Goal: Task Accomplishment & Management: Manage account settings

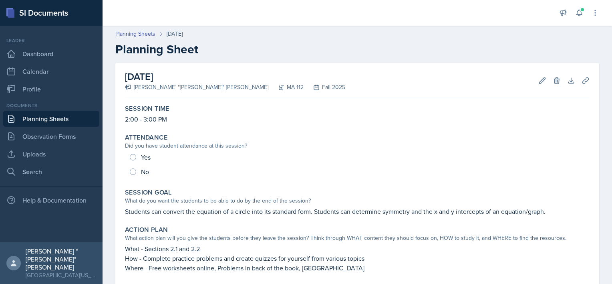
click at [76, 114] on link "Planning Sheets" at bounding box center [51, 119] width 96 height 16
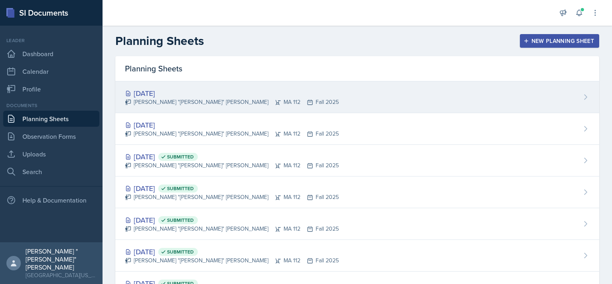
click at [176, 101] on div "[PERSON_NAME] "[PERSON_NAME]" [PERSON_NAME] MA 112 Fall 2025" at bounding box center [232, 102] width 214 height 8
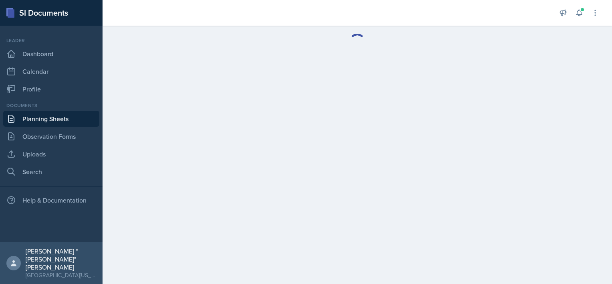
click at [176, 101] on main at bounding box center [358, 155] width 510 height 258
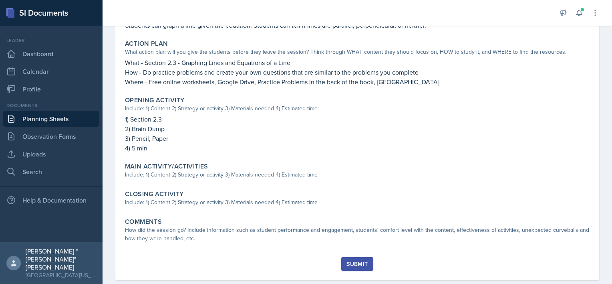
scroll to position [196, 0]
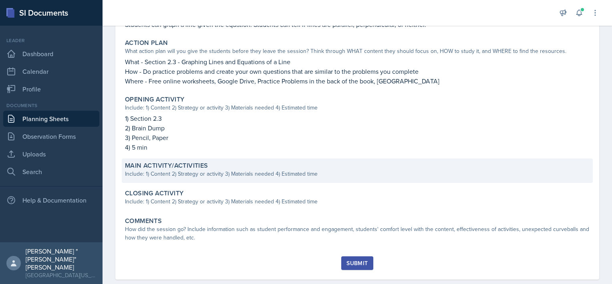
click at [264, 178] on div "Main Activity/Activities Include: 1) Content 2) Strategy or activity 3) Materia…" at bounding box center [357, 170] width 471 height 24
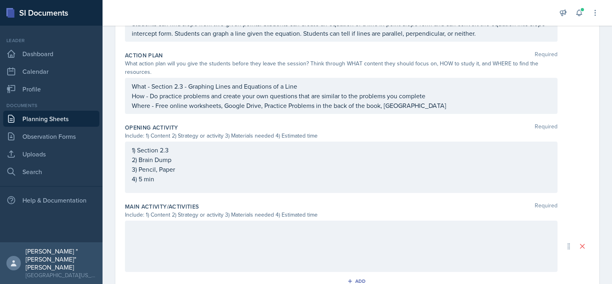
click at [264, 178] on div "1) Section 2.3 2) Brain Dump 3) Pencil, Paper 4) 5 min" at bounding box center [341, 166] width 433 height 51
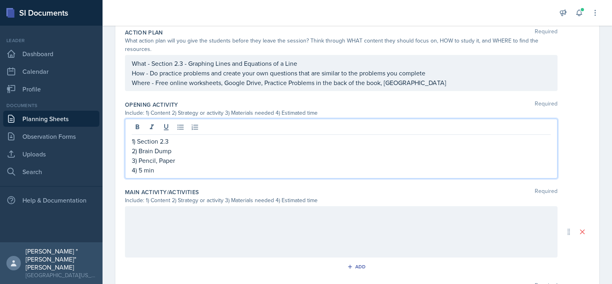
click at [187, 234] on div at bounding box center [341, 231] width 433 height 51
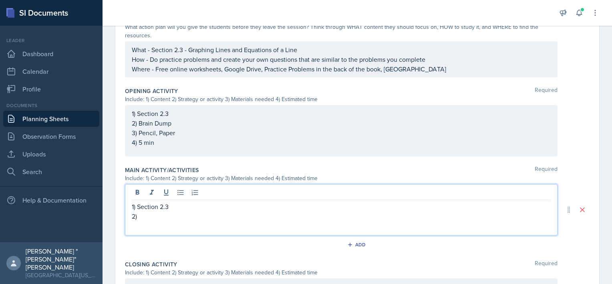
scroll to position [0, 0]
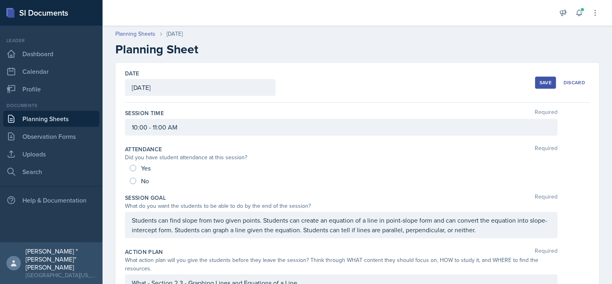
click at [536, 74] on div "Save Discard" at bounding box center [562, 82] width 54 height 18
click at [536, 75] on div "Save Discard" at bounding box center [562, 82] width 54 height 18
click at [540, 83] on div "Save" at bounding box center [546, 82] width 12 height 6
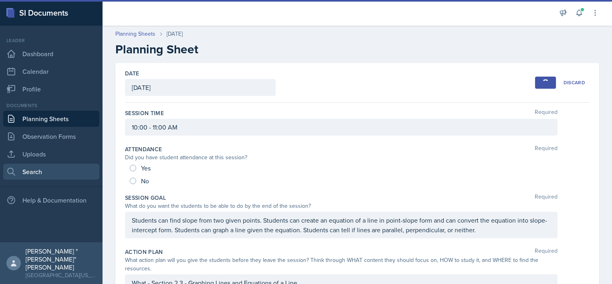
click at [47, 170] on link "Search" at bounding box center [51, 171] width 96 height 16
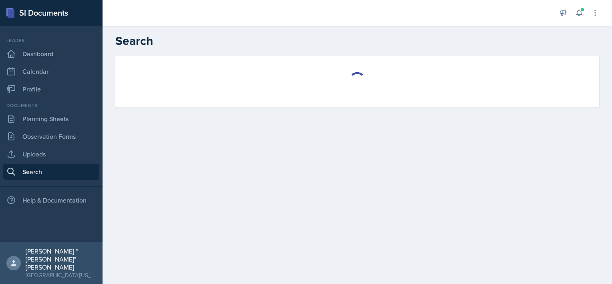
select select "all"
select select "1"
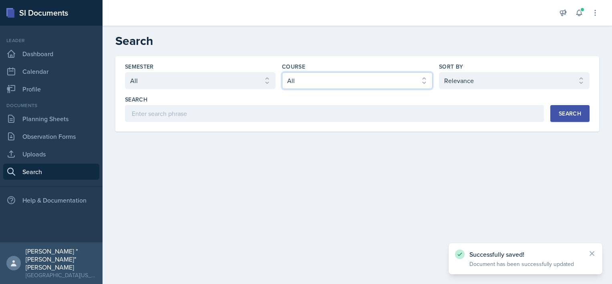
click at [317, 83] on select "Select course All ACC 211 ACC 212 ACC 307 BYS 119 BYS 215 BYS 300 CH 101 CH 121…" at bounding box center [357, 80] width 151 height 17
select select "9b8fb5b2-7103-4019-a785-b6c4379b6829"
click at [282, 72] on select "Select course All ACC 211 ACC 212 ACC 307 BYS 119 BYS 215 BYS 300 CH 101 CH 121…" at bounding box center [357, 80] width 151 height 17
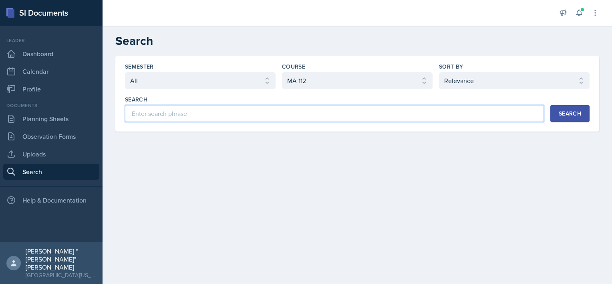
click at [306, 115] on input at bounding box center [334, 113] width 419 height 17
type input "Slope"
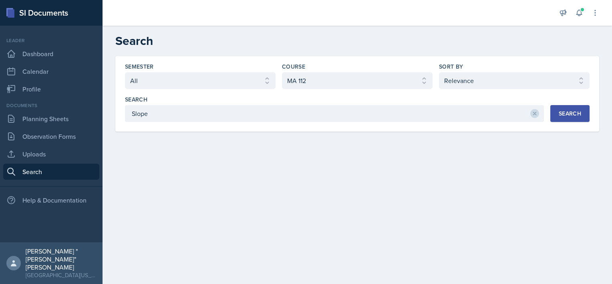
click at [576, 112] on div "Search" at bounding box center [570, 113] width 22 height 6
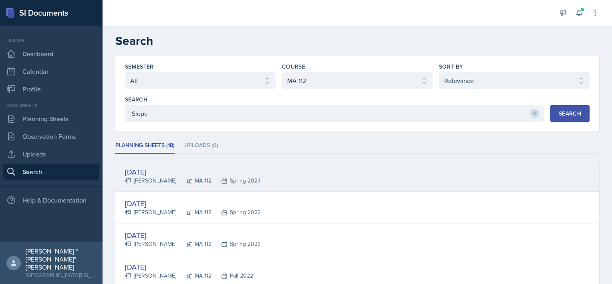
scroll to position [22, 0]
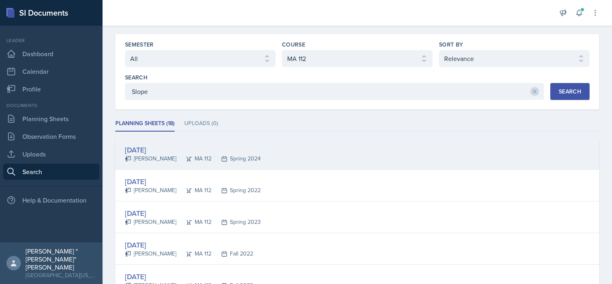
click at [197, 163] on div "[DATE] [PERSON_NAME] MA 112 Spring 2024" at bounding box center [357, 154] width 484 height 32
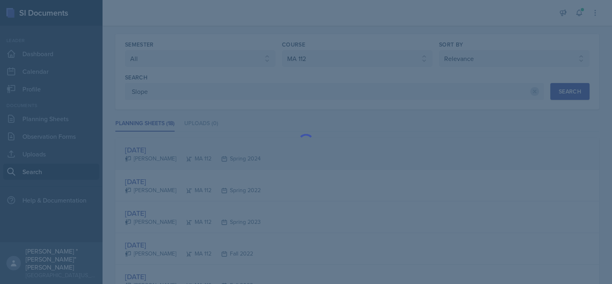
click at [197, 163] on div at bounding box center [306, 142] width 612 height 284
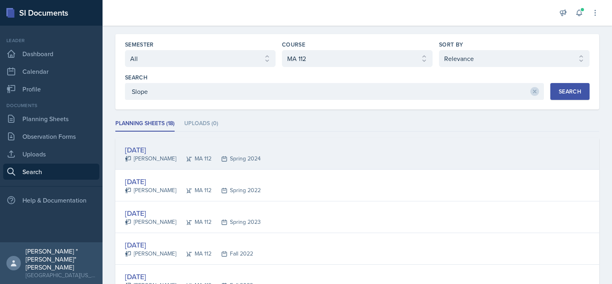
click at [197, 163] on div "[DATE] [PERSON_NAME] MA 112 Spring 2024" at bounding box center [357, 154] width 484 height 32
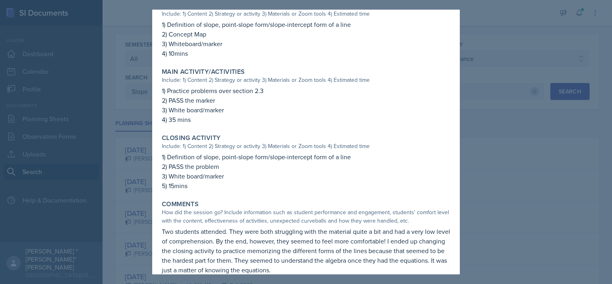
scroll to position [245, 0]
click at [139, 179] on div at bounding box center [306, 142] width 612 height 284
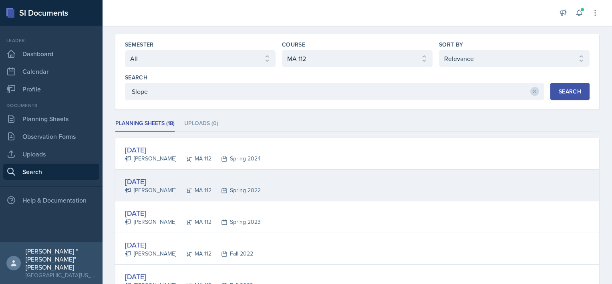
click at [185, 183] on div "[DATE]" at bounding box center [193, 181] width 136 height 11
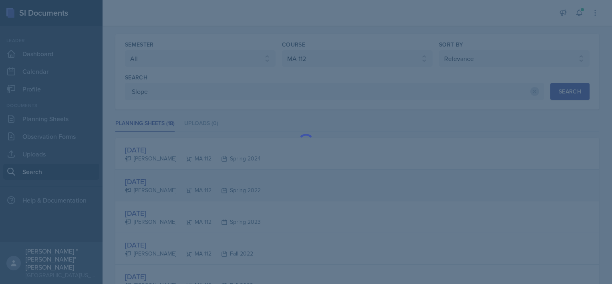
click at [185, 183] on div at bounding box center [306, 142] width 612 height 284
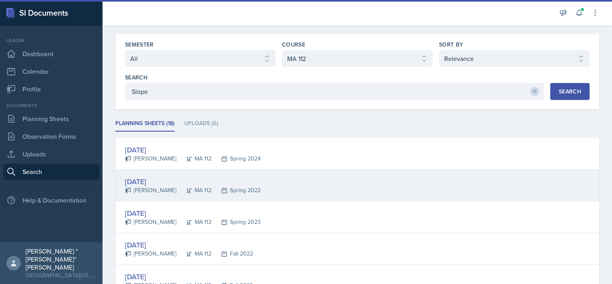
click at [185, 183] on div "[DATE]" at bounding box center [193, 181] width 136 height 11
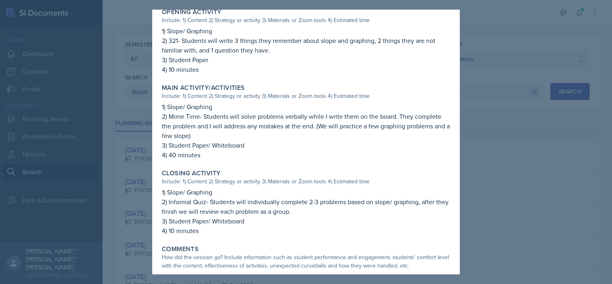
scroll to position [333, 0]
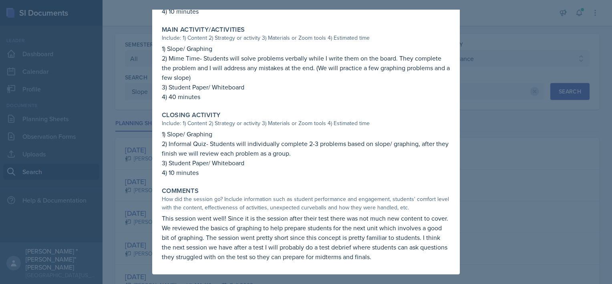
click at [144, 173] on div at bounding box center [306, 142] width 612 height 284
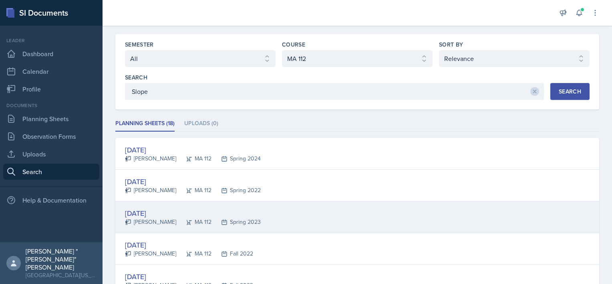
click at [176, 218] on div "MA 112" at bounding box center [193, 222] width 35 height 8
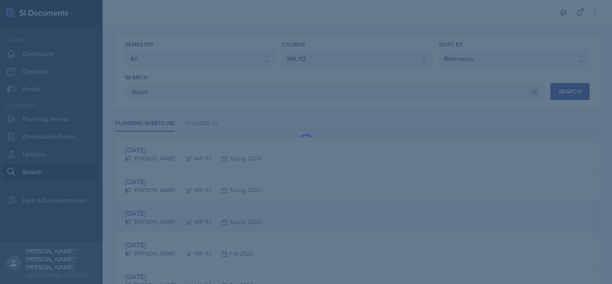
scroll to position [0, 0]
click at [176, 218] on div at bounding box center [306, 142] width 612 height 284
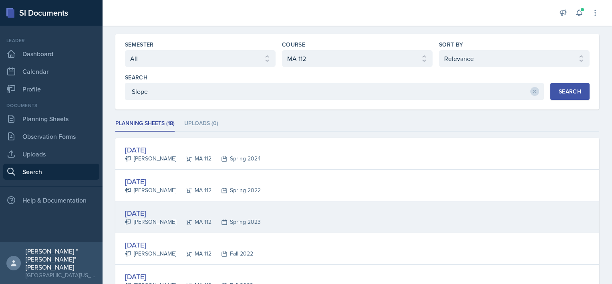
click at [176, 218] on div "MA 112" at bounding box center [193, 222] width 35 height 8
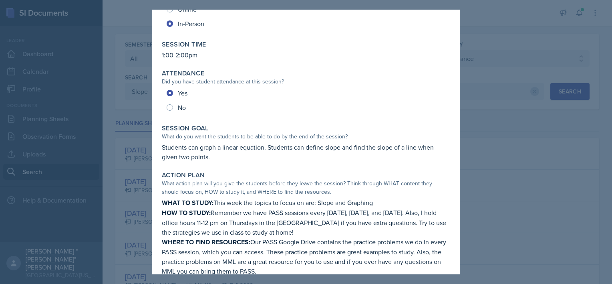
scroll to position [62, 0]
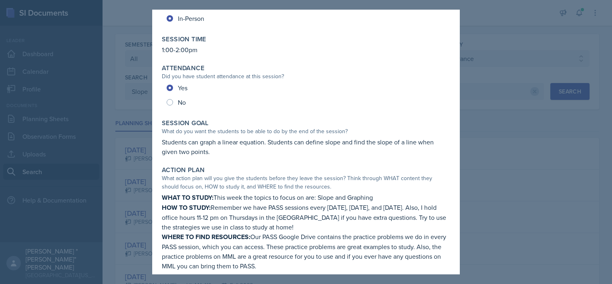
click at [93, 119] on div at bounding box center [306, 142] width 612 height 284
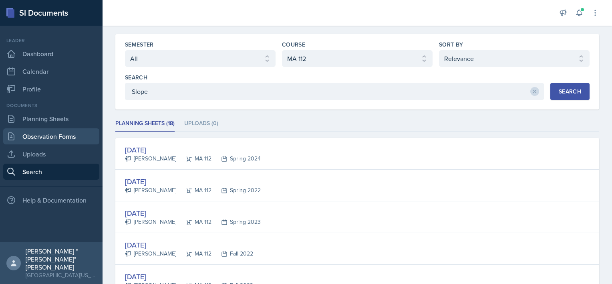
click at [71, 137] on link "Observation Forms" at bounding box center [51, 136] width 96 height 16
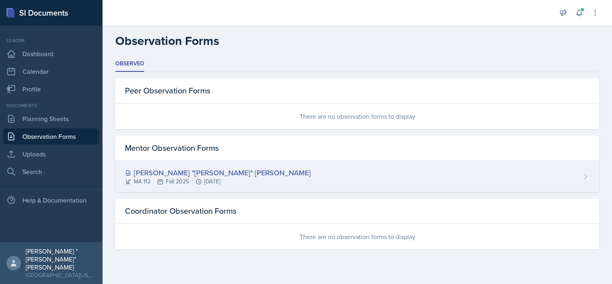
click at [188, 186] on div "[PERSON_NAME] "[PERSON_NAME]" [PERSON_NAME] MA 112 Fall 2025 [DATE]" at bounding box center [357, 176] width 484 height 31
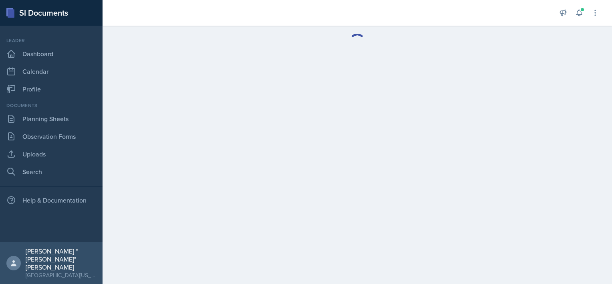
click at [188, 186] on main at bounding box center [358, 155] width 510 height 258
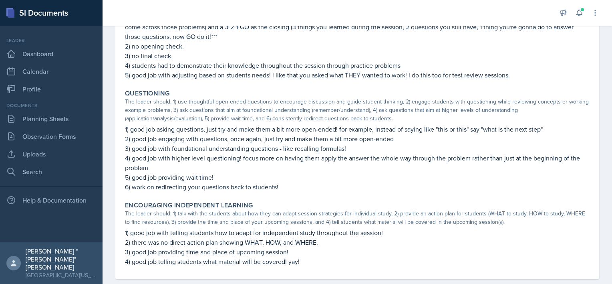
scroll to position [461, 0]
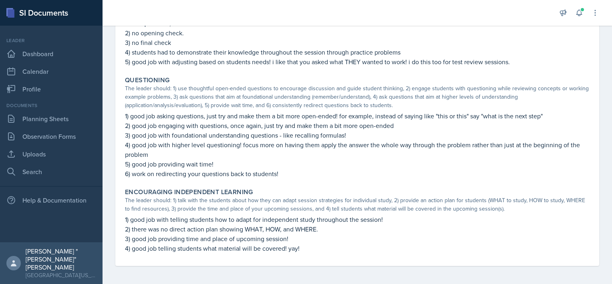
click at [215, 230] on p "2) there was no direct action plan showing WHAT, HOW, and WHERE." at bounding box center [357, 229] width 465 height 10
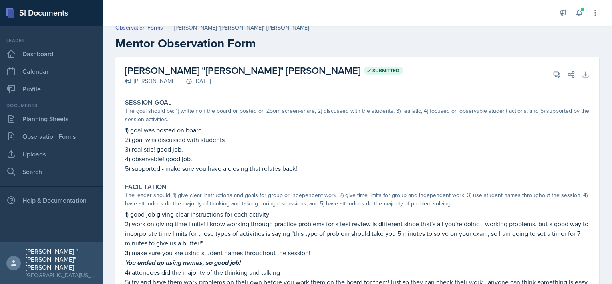
scroll to position [0, 0]
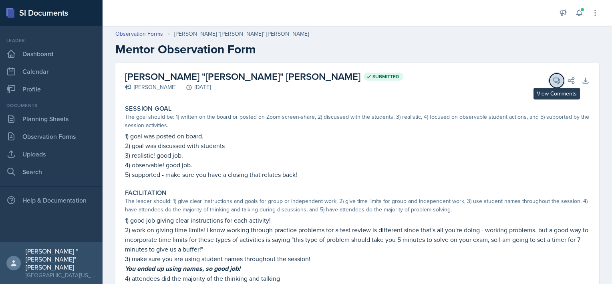
click at [553, 81] on icon at bounding box center [557, 81] width 8 height 8
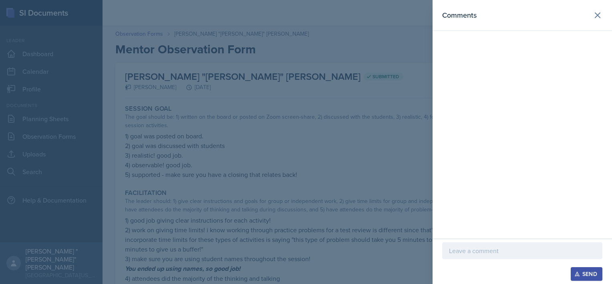
click at [368, 109] on div at bounding box center [306, 142] width 612 height 284
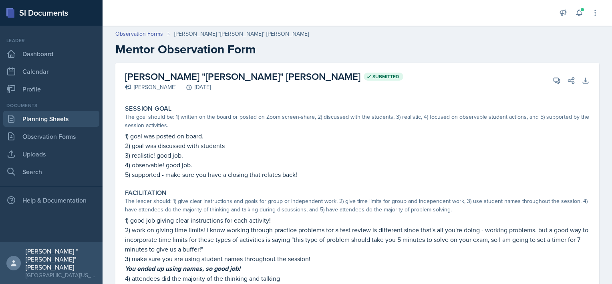
click at [28, 116] on link "Planning Sheets" at bounding box center [51, 119] width 96 height 16
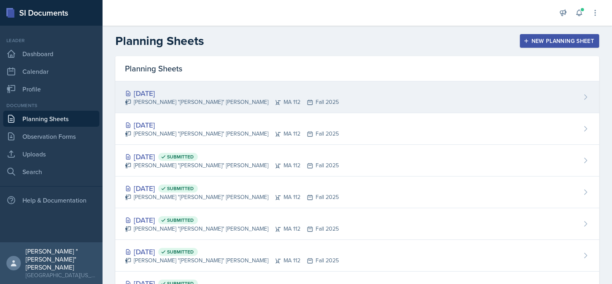
click at [181, 95] on div "[DATE]" at bounding box center [232, 93] width 214 height 11
click at [181, 95] on main "Planning Sheets New Planning Sheet Planning Sheets [DATE] [PERSON_NAME] "[PERSO…" at bounding box center [358, 155] width 510 height 258
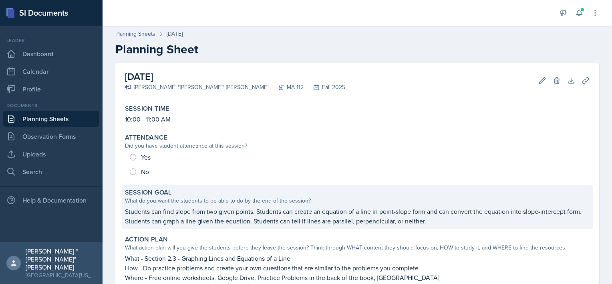
click at [404, 220] on p "Students can find slope from two given points. Students can create an equation …" at bounding box center [357, 215] width 465 height 19
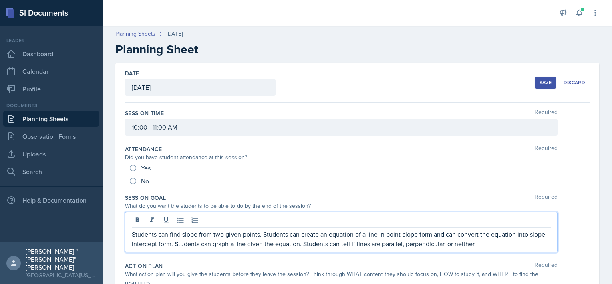
click at [404, 220] on div "Students can find slope from two given points. Students can create an equation …" at bounding box center [341, 232] width 433 height 40
click at [372, 228] on div "Students can find slope from two given points. Students can create an equation …" at bounding box center [341, 232] width 433 height 40
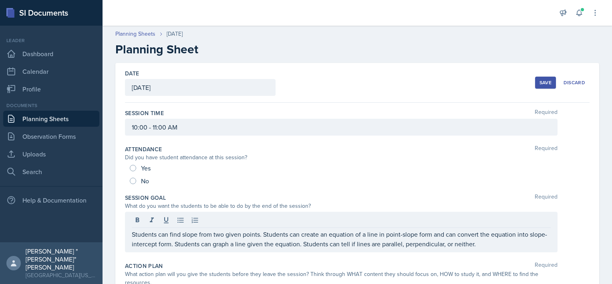
click at [367, 167] on div "Yes" at bounding box center [357, 167] width 455 height 13
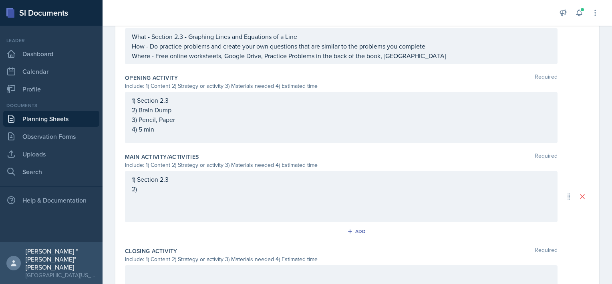
scroll to position [248, 0]
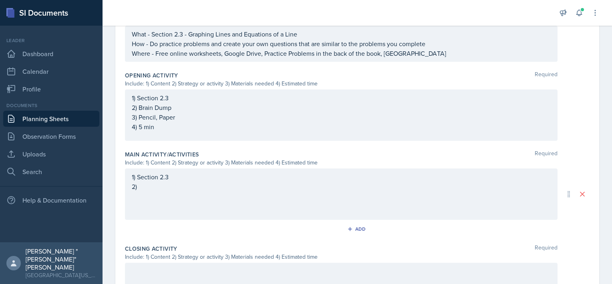
click at [219, 184] on p "2)" at bounding box center [341, 186] width 419 height 10
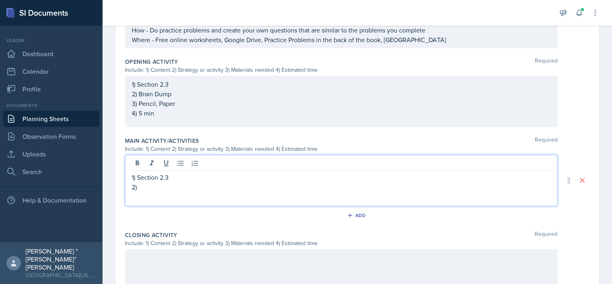
click at [210, 256] on p at bounding box center [341, 257] width 419 height 10
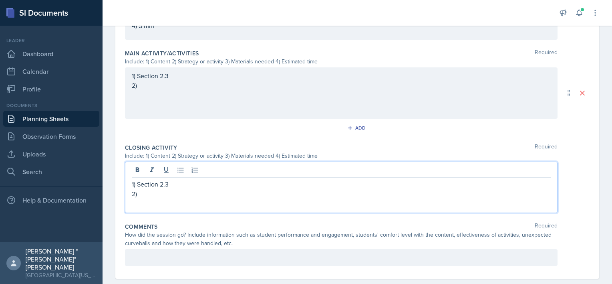
scroll to position [351, 0]
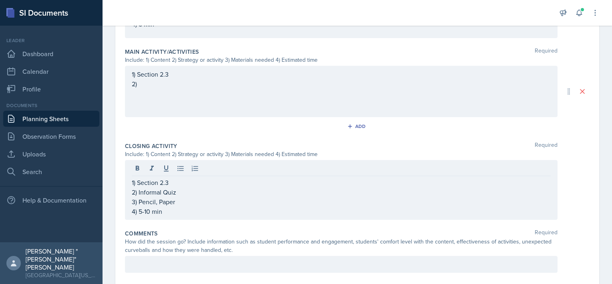
click at [177, 92] on div "1) Section 2.3 2)" at bounding box center [341, 91] width 433 height 51
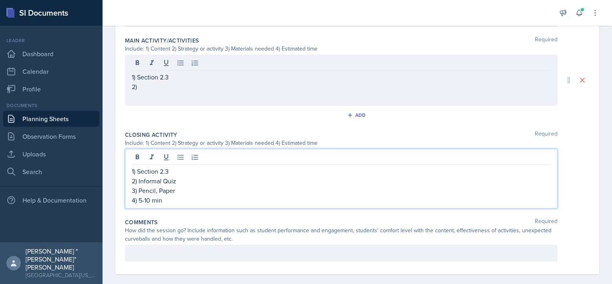
scroll to position [365, 0]
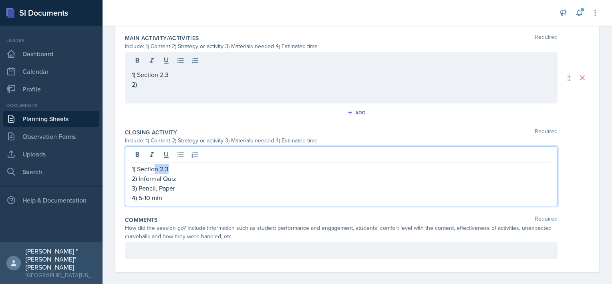
drag, startPoint x: 181, startPoint y: 166, endPoint x: 155, endPoint y: 171, distance: 27.0
click at [155, 171] on div "1) Section 2.3 2) Informal Quiz 3) Pencil, Paper 4) 5-10 min" at bounding box center [341, 183] width 419 height 38
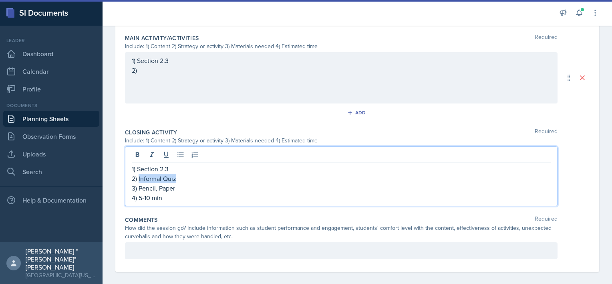
drag, startPoint x: 189, startPoint y: 178, endPoint x: 139, endPoint y: 179, distance: 50.1
click at [139, 179] on p "2) Informal Quiz" at bounding box center [341, 178] width 419 height 10
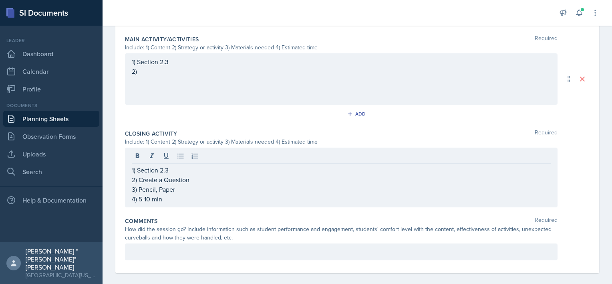
click at [202, 82] on div "1) Section 2.3 2)" at bounding box center [341, 78] width 433 height 51
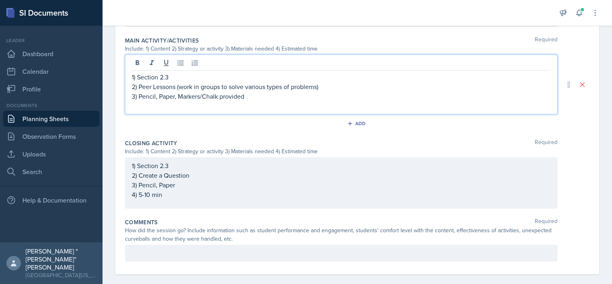
scroll to position [370, 0]
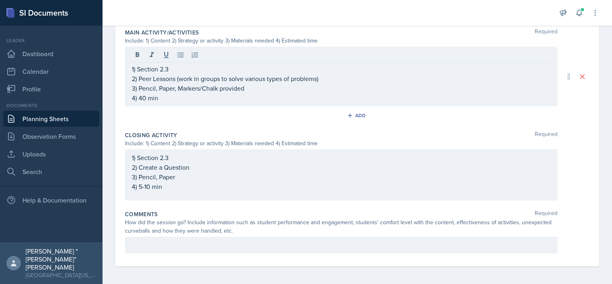
click at [230, 123] on div "Add" at bounding box center [357, 116] width 465 height 15
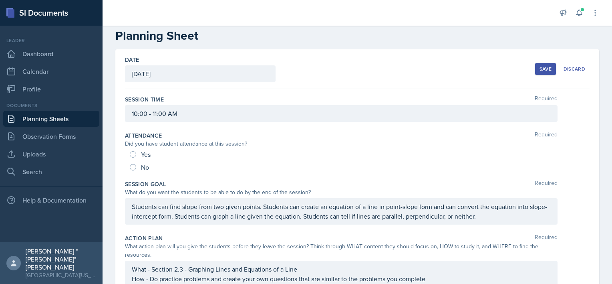
scroll to position [0, 0]
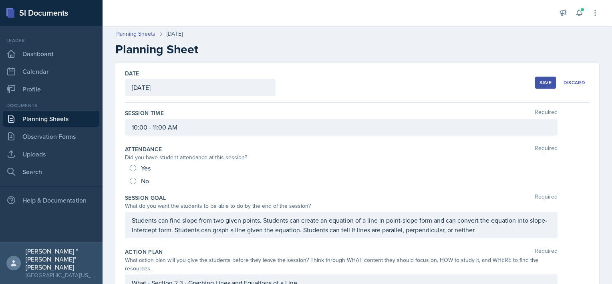
click at [536, 87] on button "Save" at bounding box center [545, 83] width 21 height 12
